Goal: Entertainment & Leisure: Browse casually

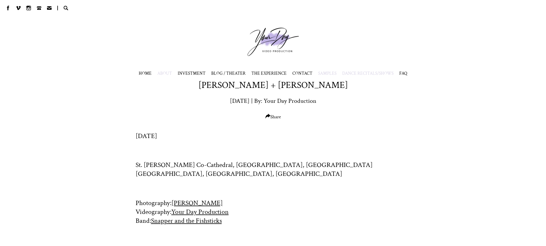
click at [166, 75] on span "ABOUT" at bounding box center [164, 74] width 15 height 6
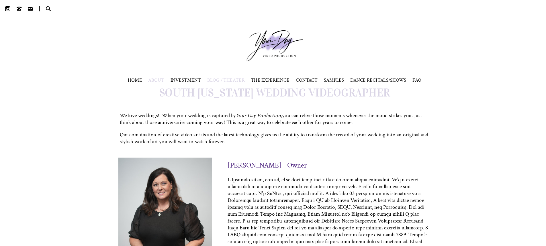
click at [232, 73] on span "BLOG / THEATER" at bounding box center [228, 74] width 34 height 6
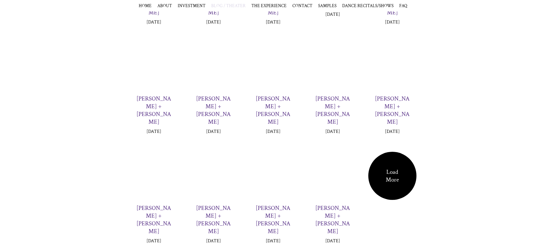
scroll to position [965, 0]
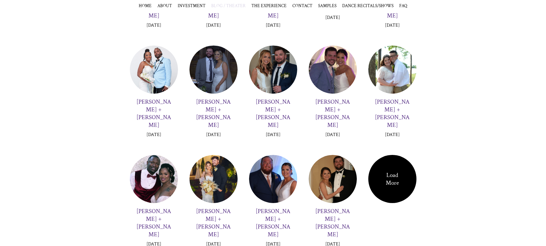
click at [385, 155] on div "Load More" at bounding box center [392, 179] width 48 height 48
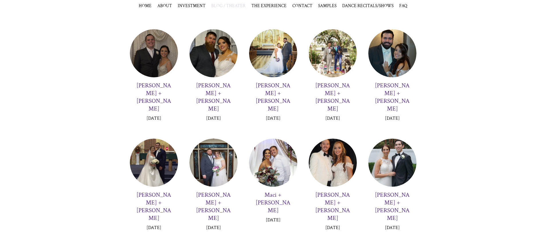
scroll to position [2963, 0]
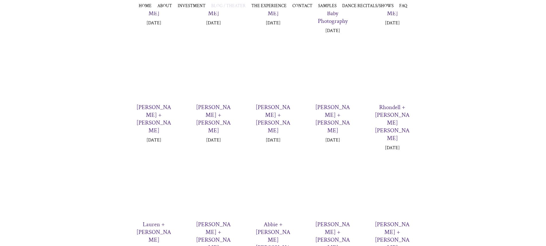
scroll to position [4932, 0]
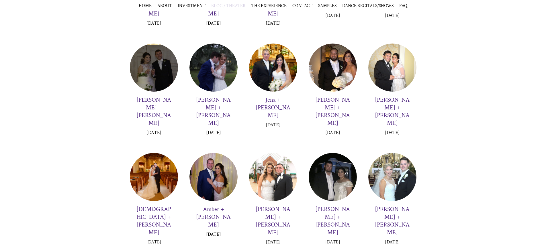
scroll to position [5276, 0]
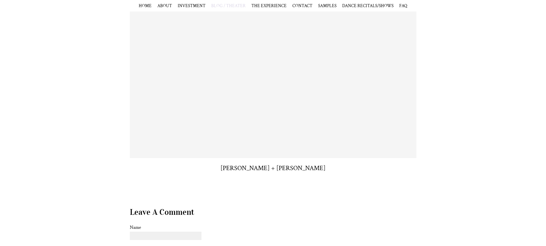
scroll to position [258, 0]
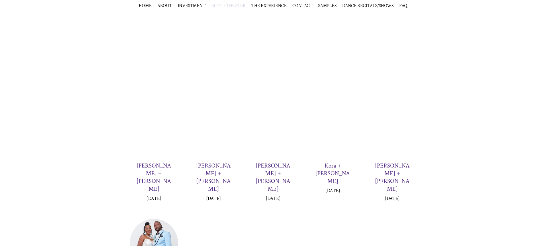
scroll to position [791, 0]
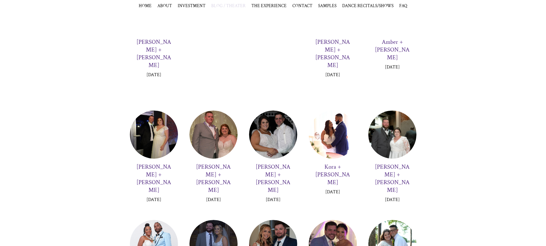
click at [222, 220] on div at bounding box center [214, 244] width 48 height 48
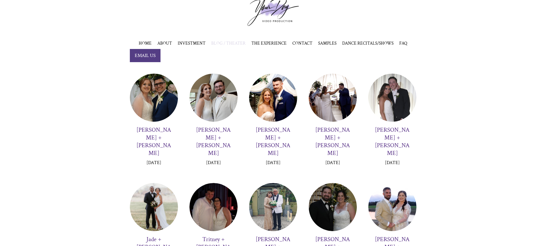
scroll to position [26, 0]
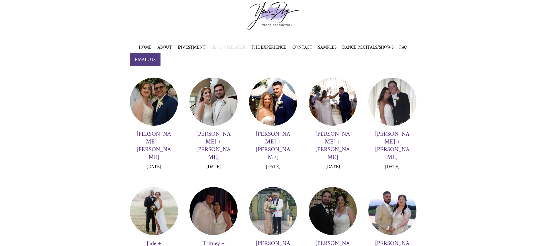
click at [274, 117] on div at bounding box center [273, 102] width 48 height 48
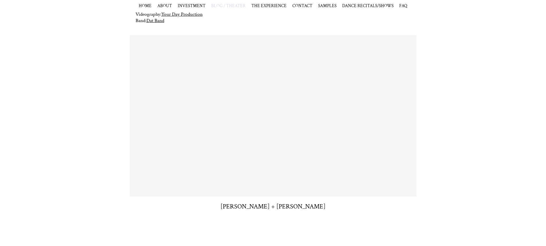
scroll to position [210, 0]
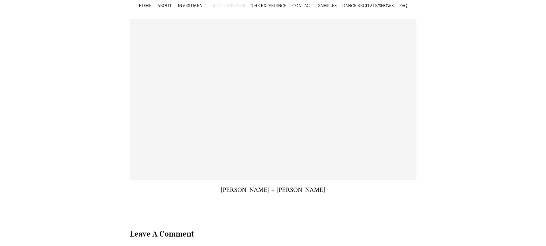
scroll to position [153, 0]
